Goal: Check status: Check status

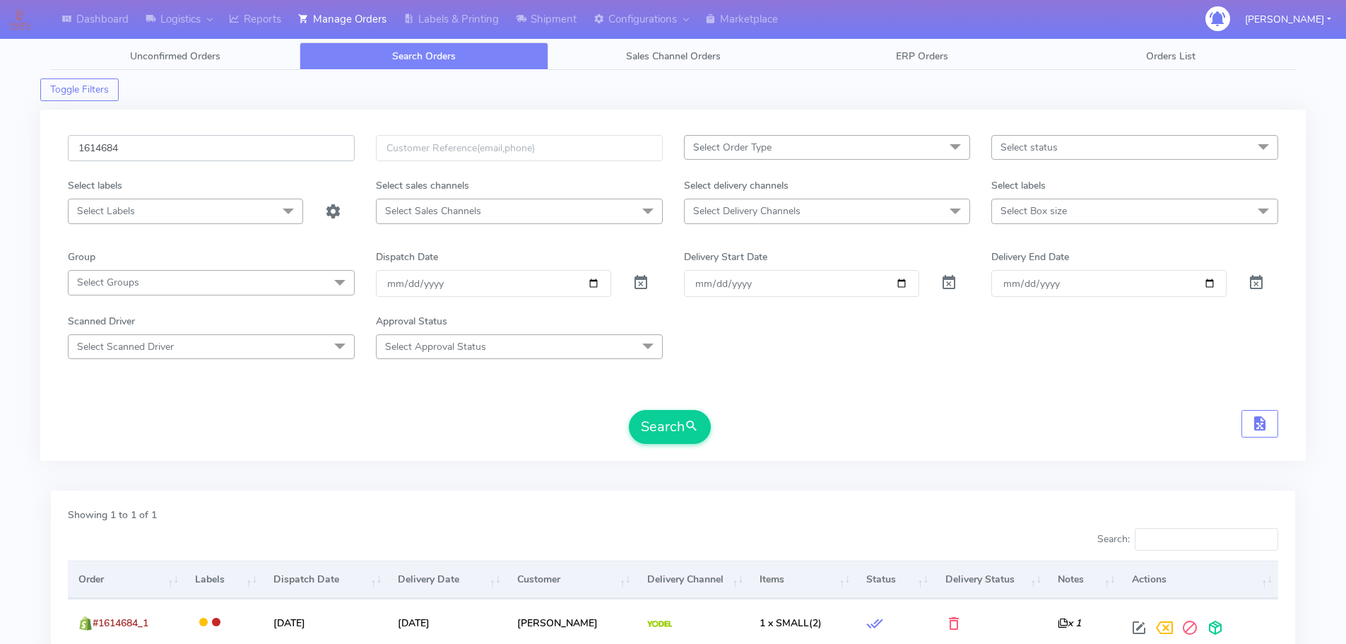
click at [305, 159] on input "1614684" at bounding box center [211, 148] width 287 height 26
paste input "29216"
type input "1629216"
click at [629, 410] on button "Search" at bounding box center [670, 427] width 82 height 34
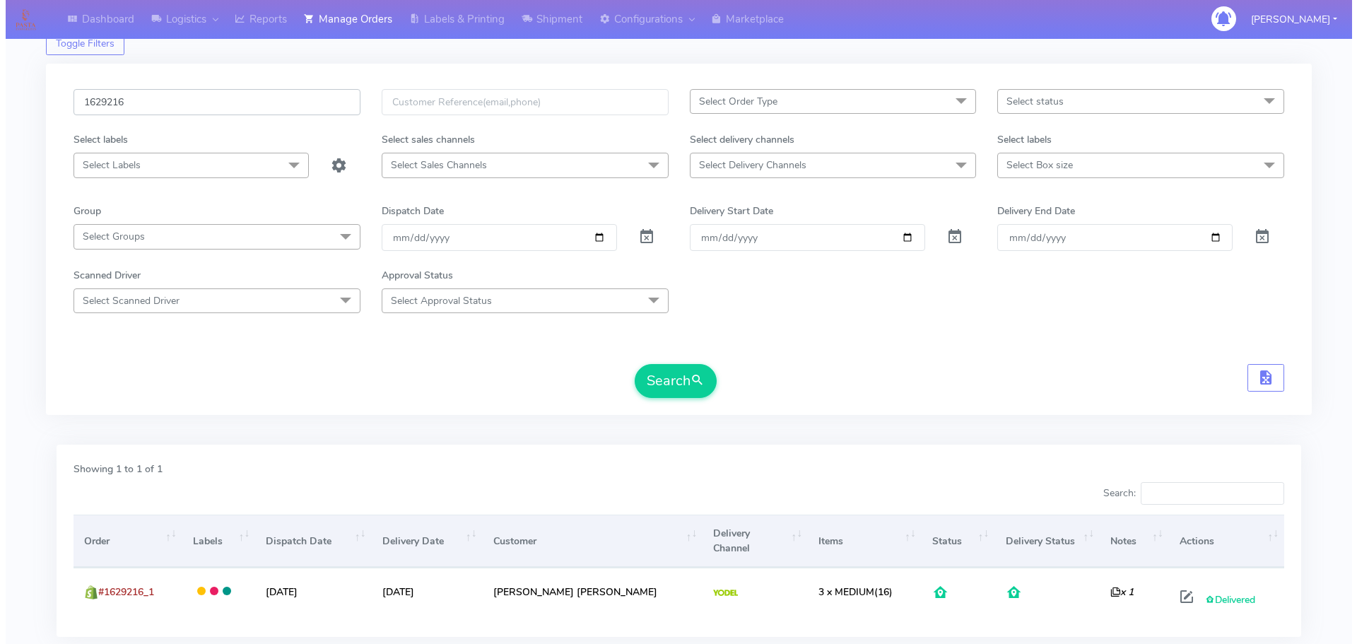
scroll to position [124, 0]
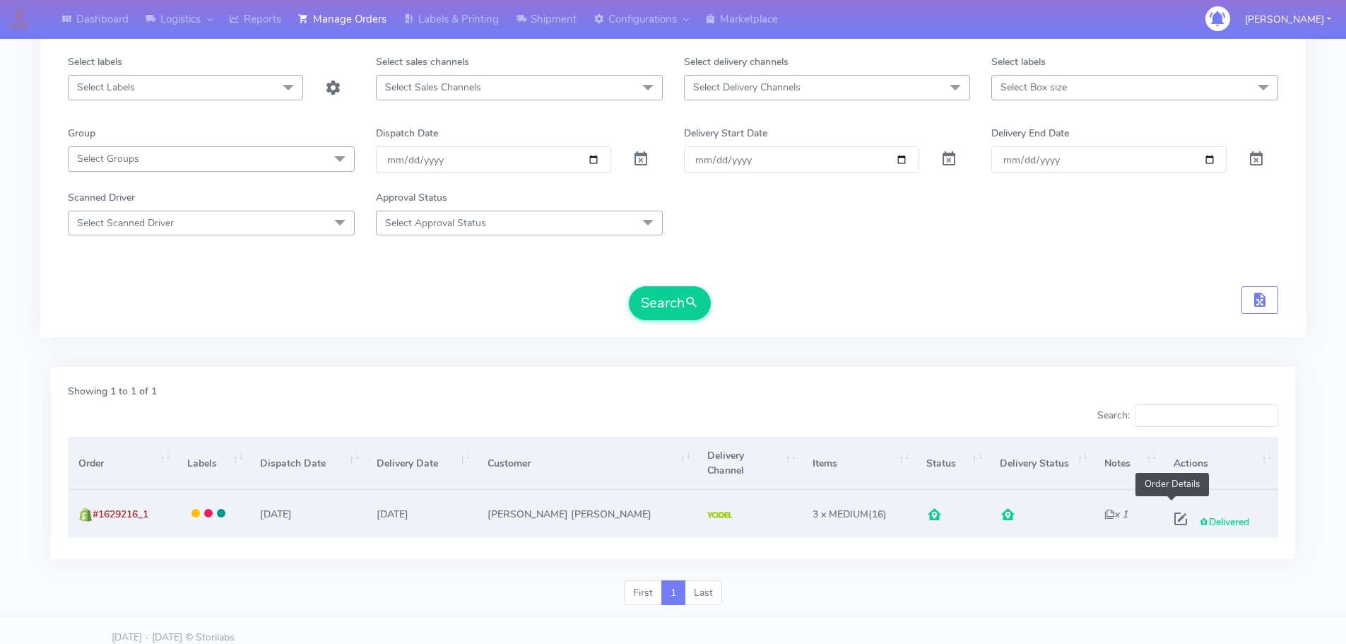
click at [1168, 515] on span at bounding box center [1180, 521] width 25 height 13
select select "5"
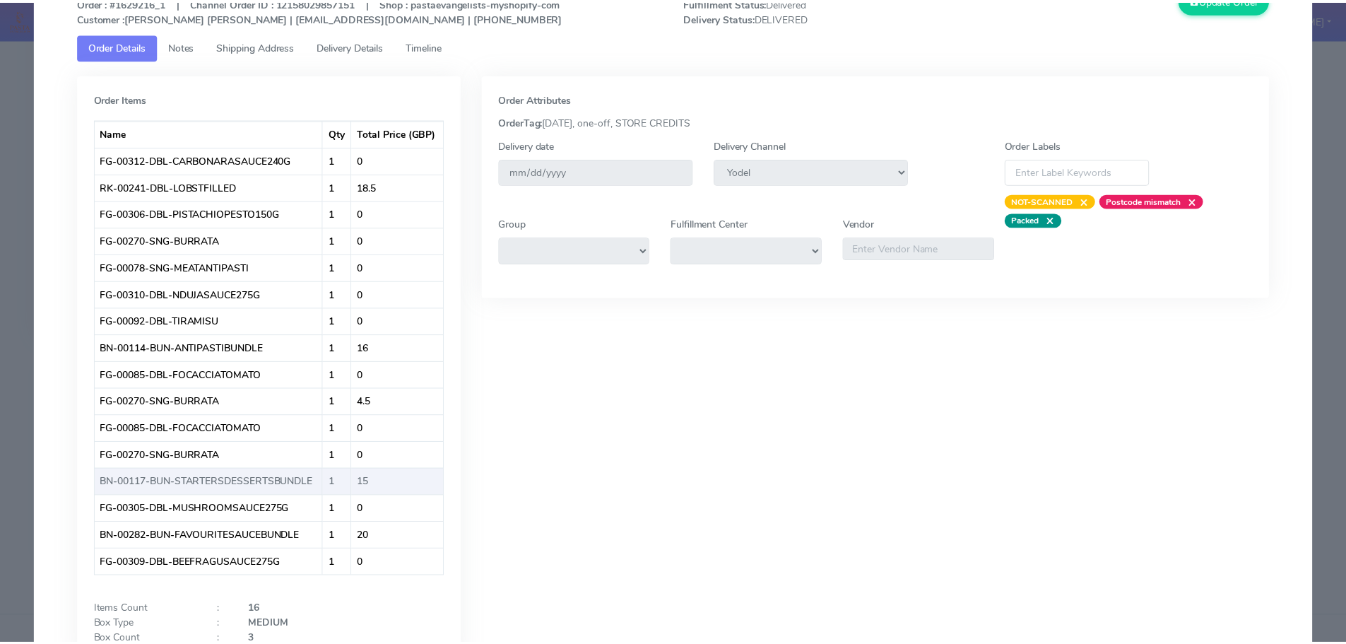
scroll to position [199, 0]
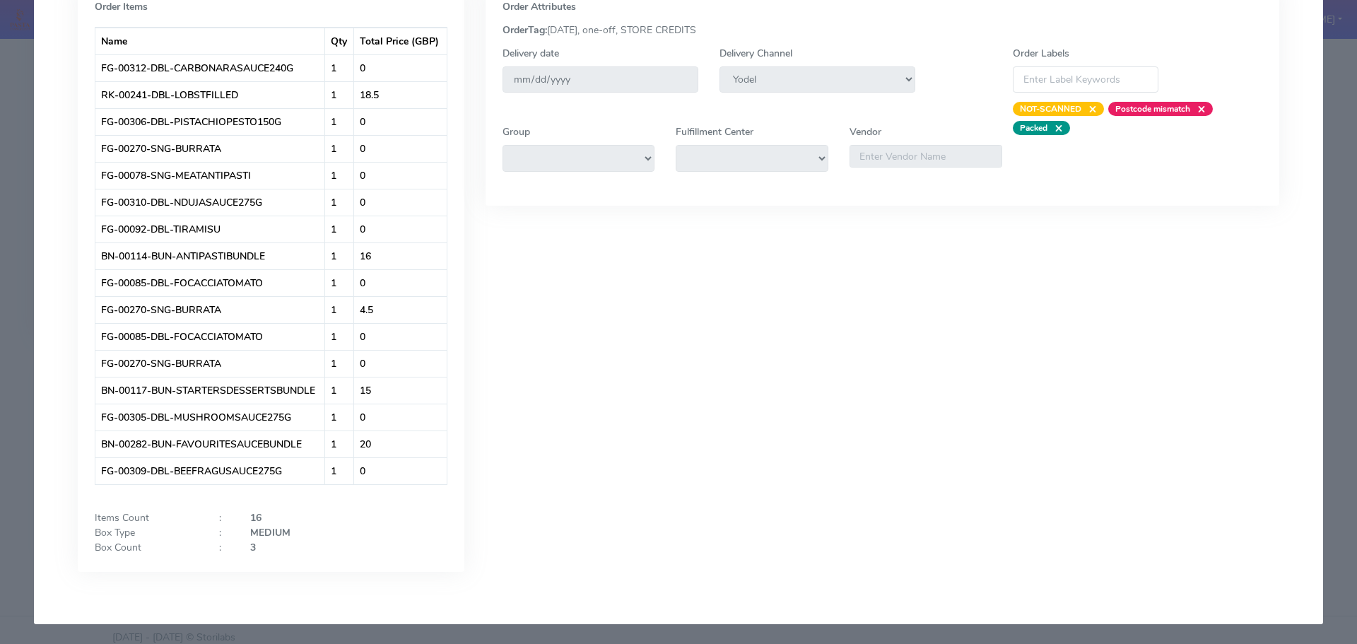
click at [0, 296] on modal-container "Order Details × Order : #1629216_1 | Channel Order ID : 12158029857151 | Shop :…" at bounding box center [678, 322] width 1357 height 644
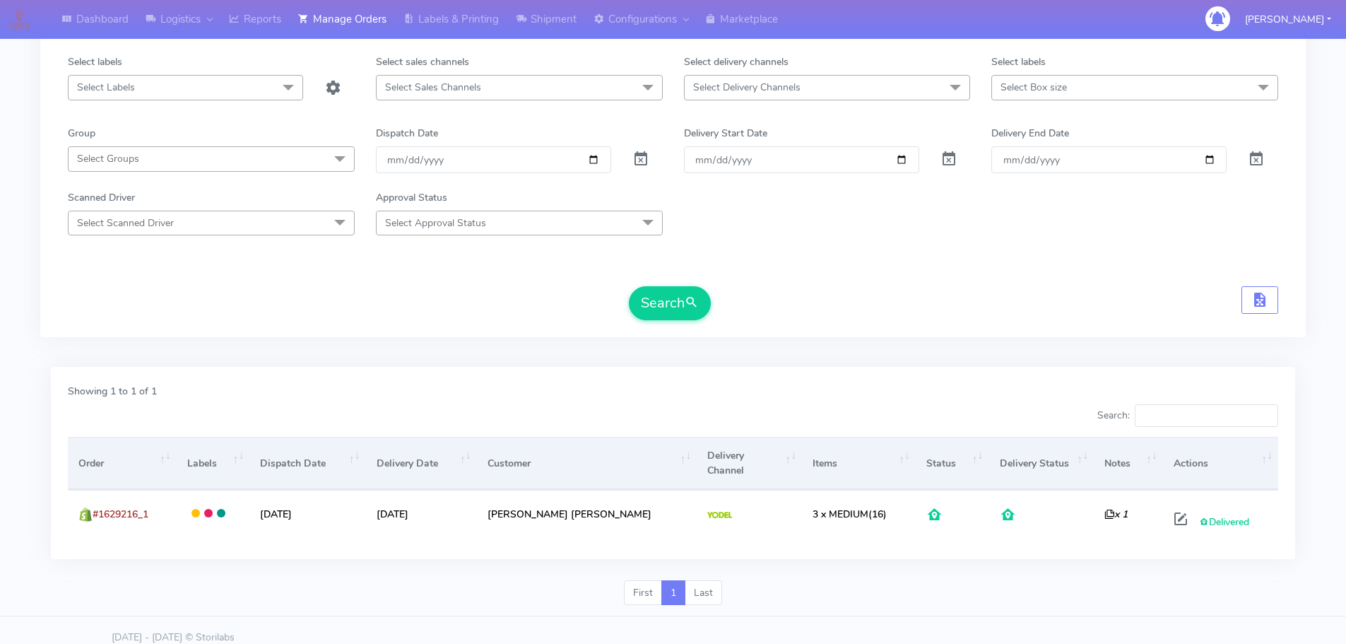
click at [402, 329] on div "1629216 Select Order Type Select All MEALS ATAVI One Off Pasta Club Gift Kit Ev…" at bounding box center [672, 161] width 1265 height 351
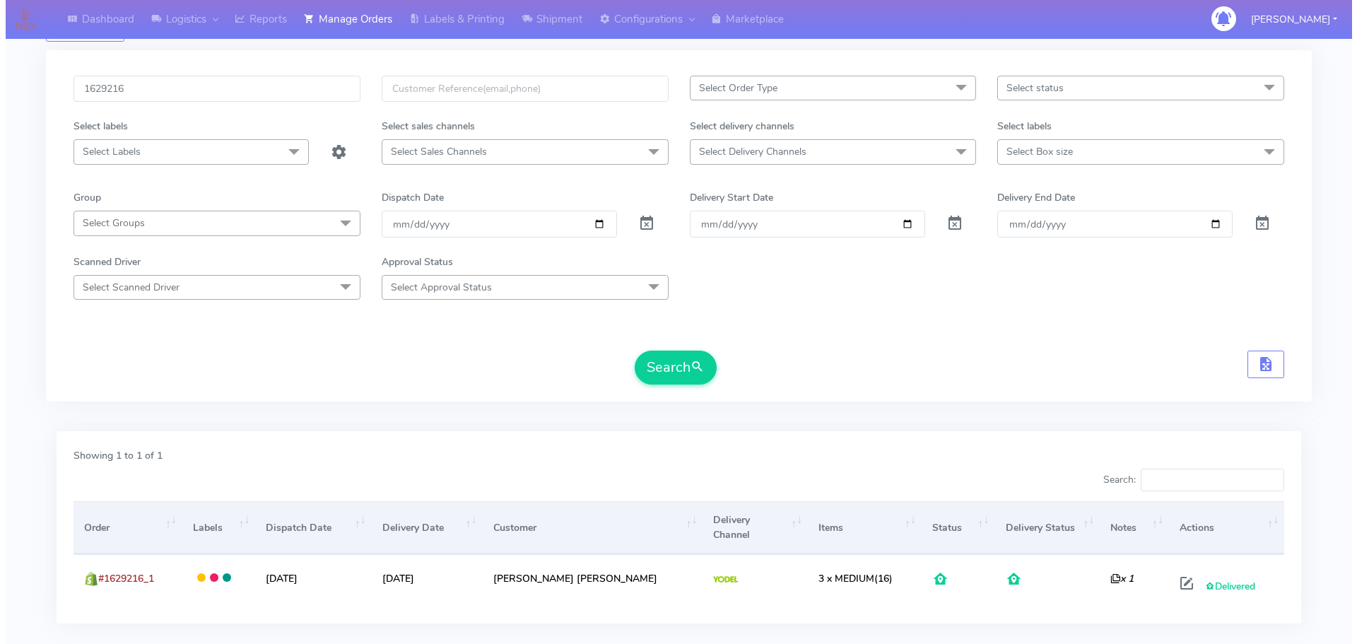
scroll to position [0, 0]
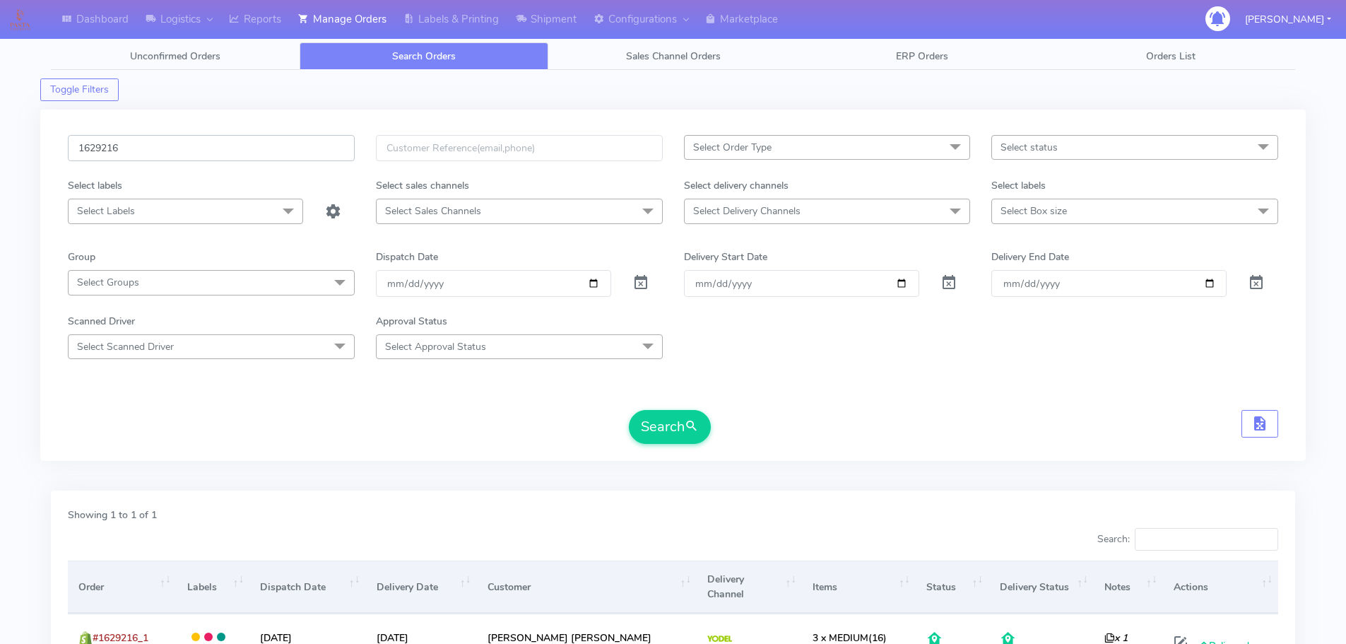
click at [288, 155] on input "1629216" at bounding box center [211, 148] width 287 height 26
click at [288, 154] on input "1629216" at bounding box center [211, 148] width 287 height 26
click at [629, 410] on button "Search" at bounding box center [670, 427] width 82 height 34
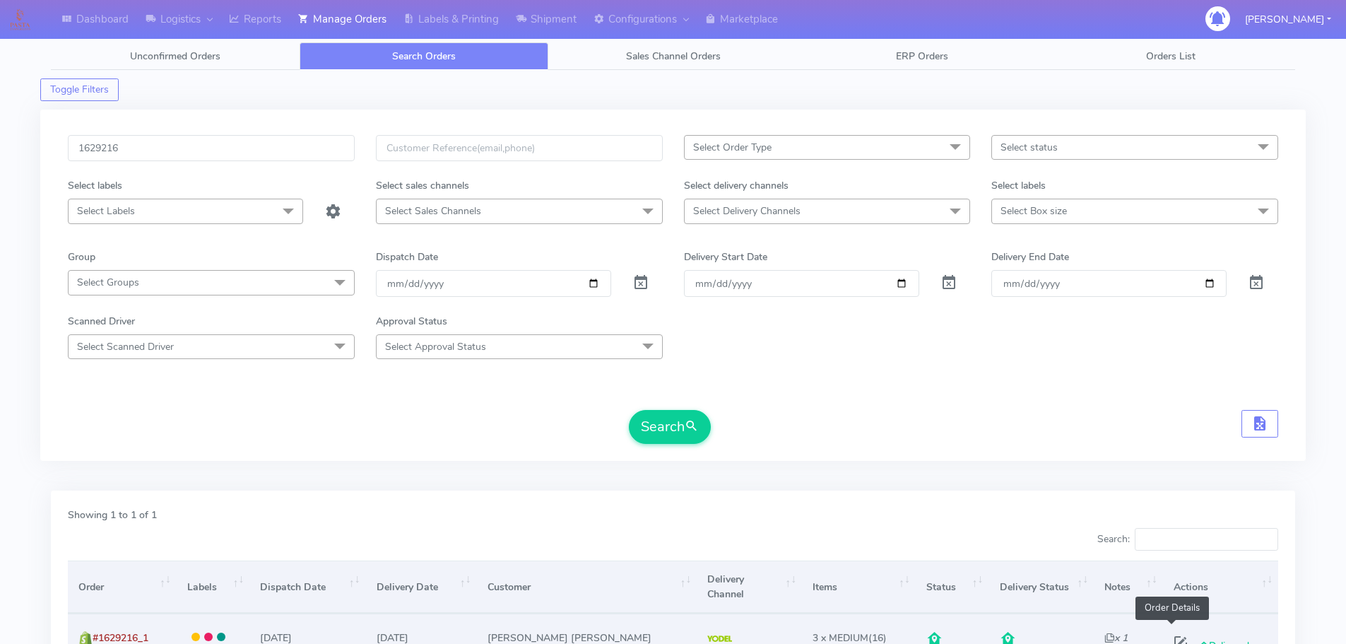
click at [1172, 639] on span at bounding box center [1180, 645] width 25 height 13
select select "5"
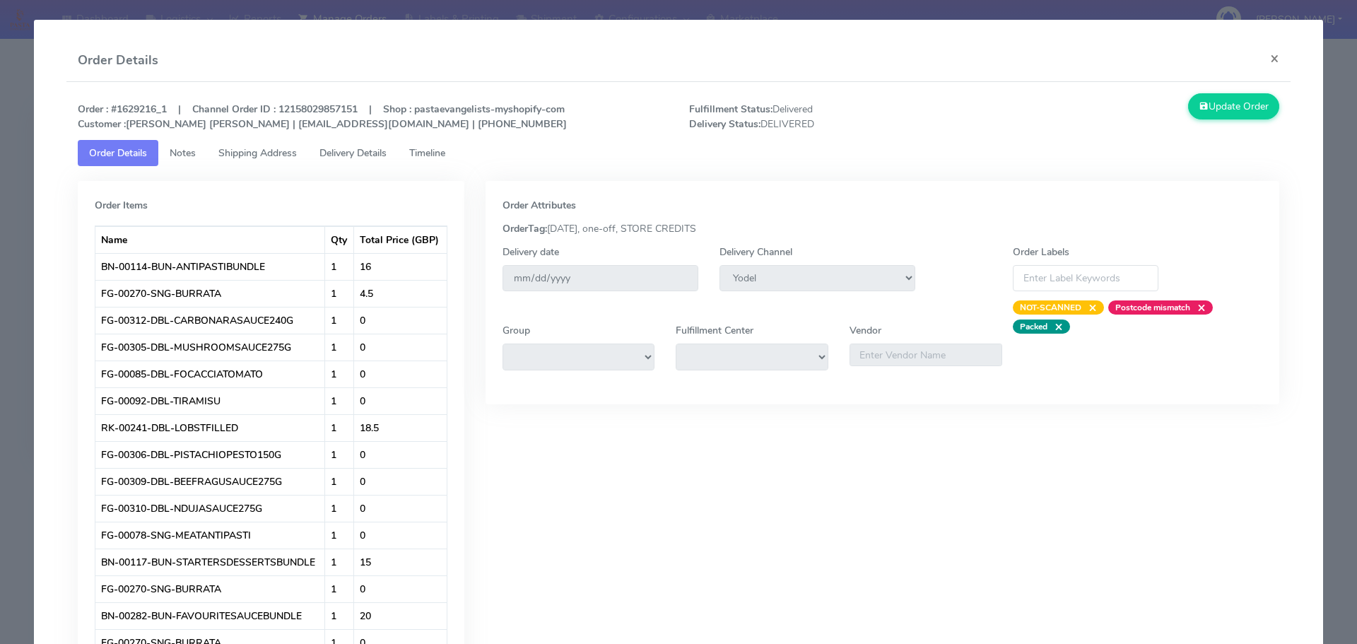
click at [370, 147] on span "Delivery Details" at bounding box center [352, 152] width 67 height 13
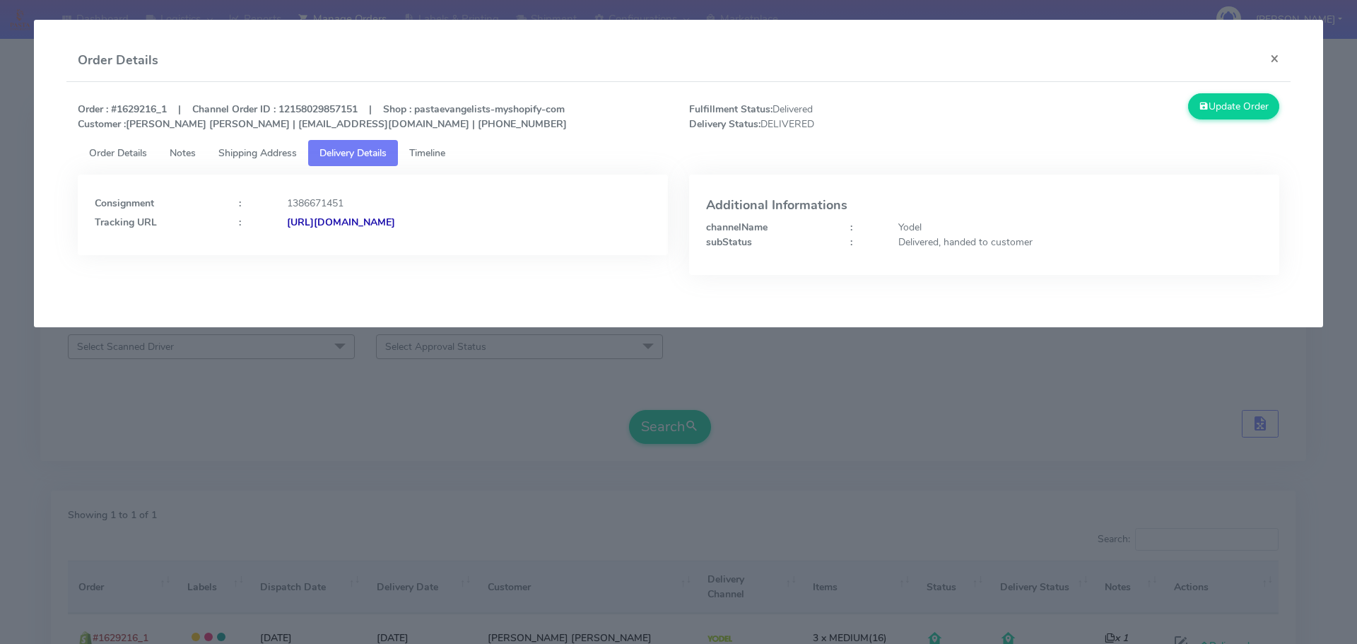
drag, startPoint x: 587, startPoint y: 235, endPoint x: 439, endPoint y: 238, distance: 147.7
click at [439, 238] on div "Consignment : 1386671451 Tracking URL : [URL][DOMAIN_NAME]" at bounding box center [373, 215] width 590 height 81
copy strong "JJD0002249960905011"
